Goal: Book appointment/travel/reservation

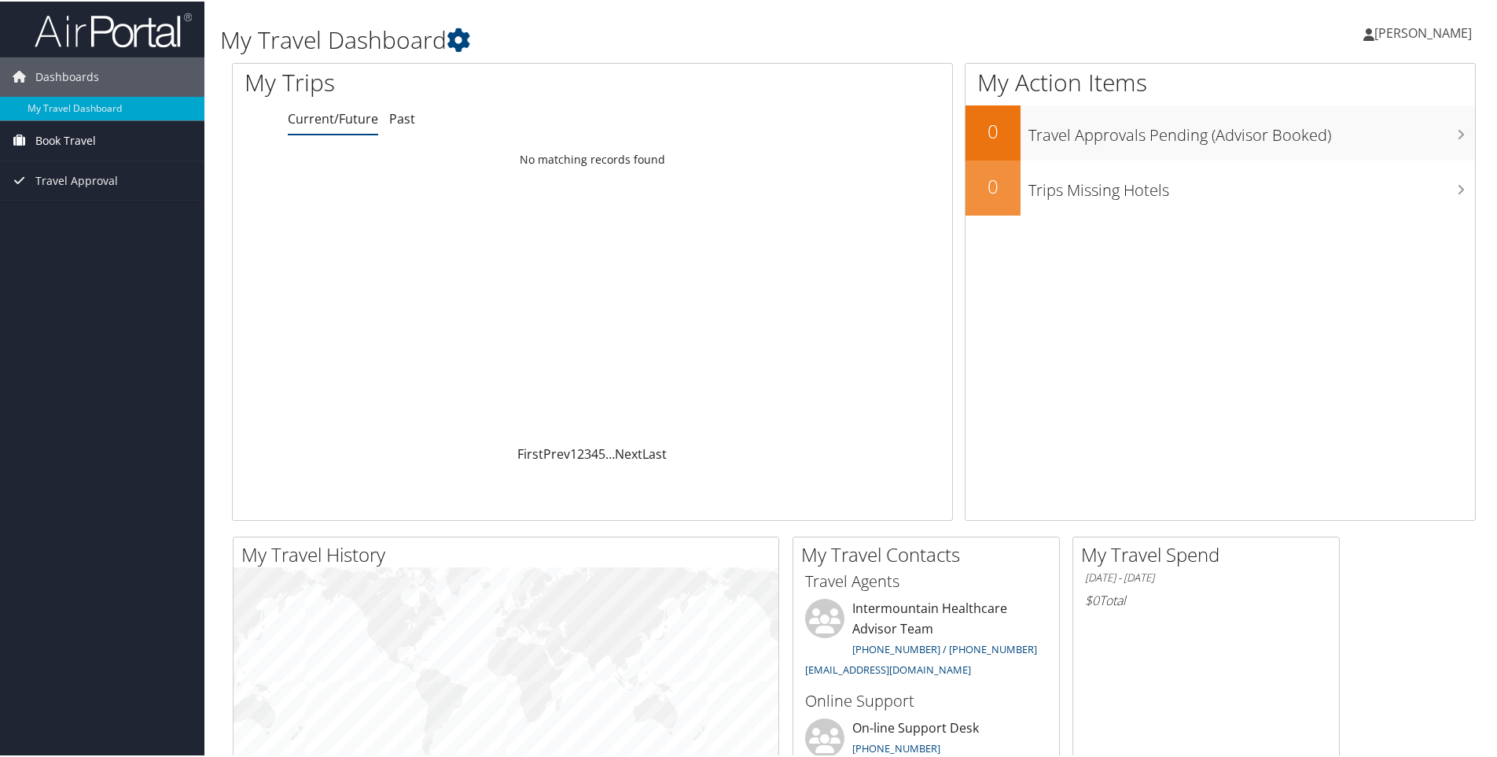
click at [71, 135] on span "Book Travel" at bounding box center [65, 139] width 61 height 39
click at [72, 193] on link "Book/Manage Online Trips" at bounding box center [102, 194] width 204 height 24
